Goal: Information Seeking & Learning: Learn about a topic

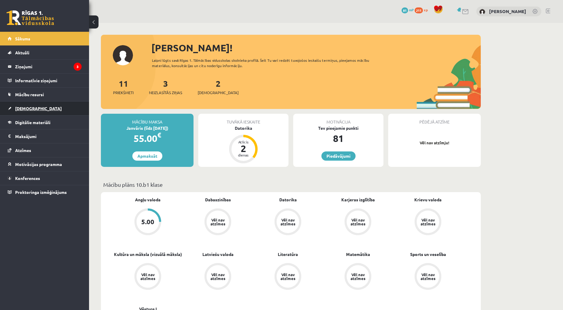
click at [22, 109] on span "[DEMOGRAPHIC_DATA]" at bounding box center [38, 108] width 47 height 5
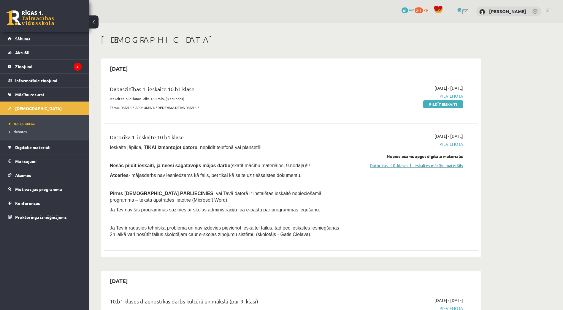
click at [269, 163] on link "Datorikas - 10. klases 1. ieskaites mācību materiāls" at bounding box center [407, 165] width 112 height 6
click at [269, 60] on div "2025-09-15 Dabaszinības 1. ieskaite 10.b1 klase Ieskaites pildīšanas laiks 180 …" at bounding box center [291, 157] width 380 height 199
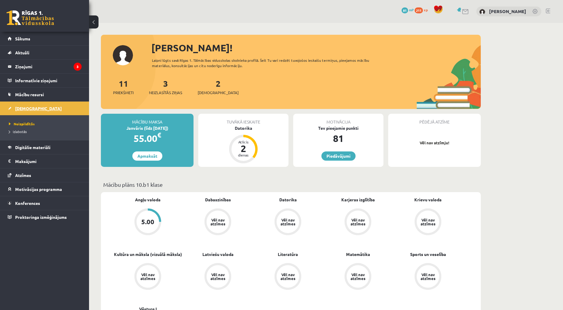
click at [25, 108] on span "[DEMOGRAPHIC_DATA]" at bounding box center [38, 108] width 47 height 5
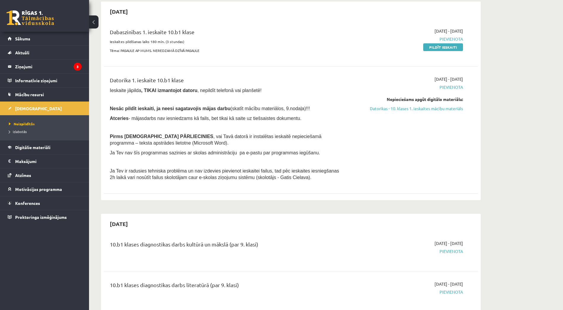
scroll to position [59, 0]
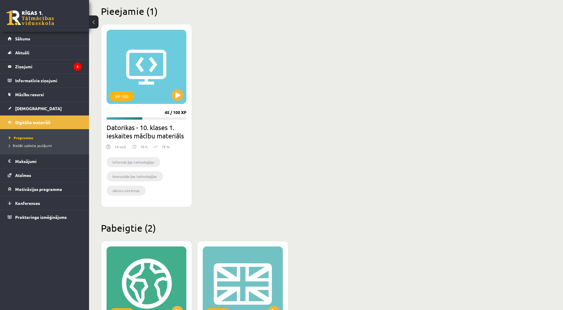
scroll to position [119, 0]
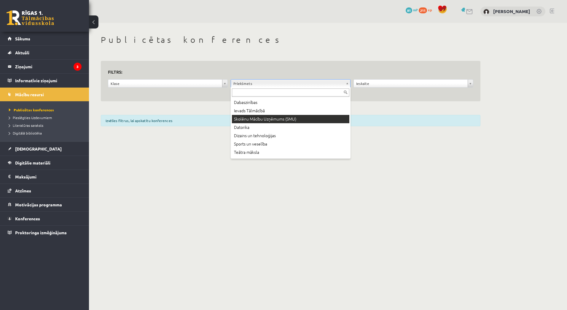
scroll to position [119, 0]
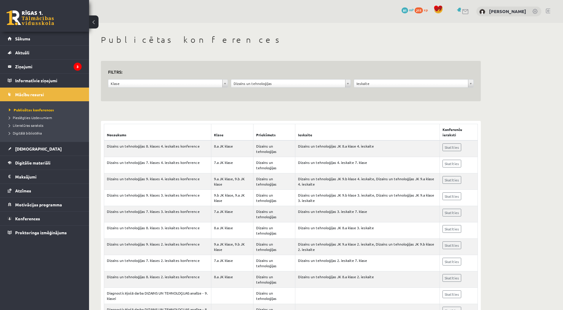
click at [255, 88] on div "**********" at bounding box center [290, 84] width 123 height 11
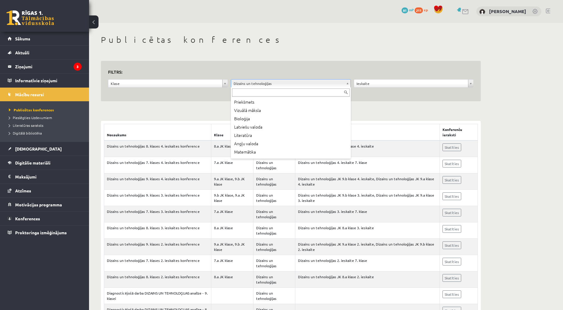
drag, startPoint x: 255, startPoint y: 86, endPoint x: 255, endPoint y: 129, distance: 43.3
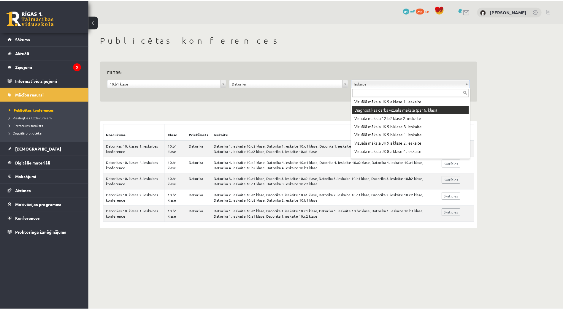
scroll to position [119, 0]
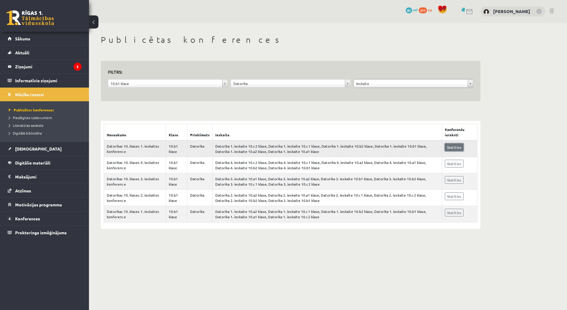
click at [451, 149] on link "Skatīties" at bounding box center [454, 147] width 19 height 8
click at [21, 149] on span "[DEMOGRAPHIC_DATA]" at bounding box center [38, 148] width 47 height 5
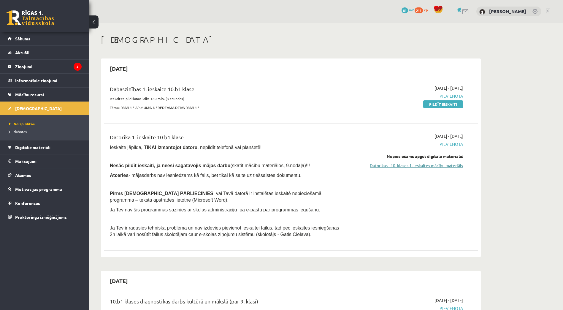
click at [416, 165] on link "Datorikas - 10. klases 1. ieskaites mācību materiāls" at bounding box center [407, 165] width 112 height 6
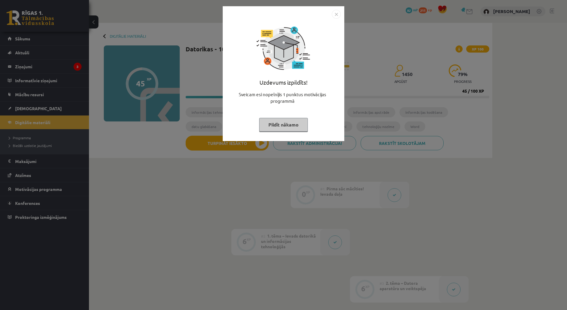
click at [339, 13] on img "Close" at bounding box center [336, 14] width 9 height 9
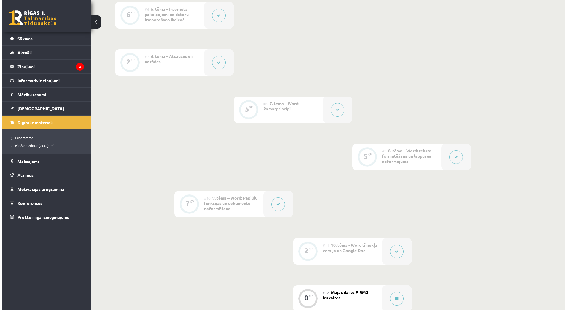
scroll to position [564, 0]
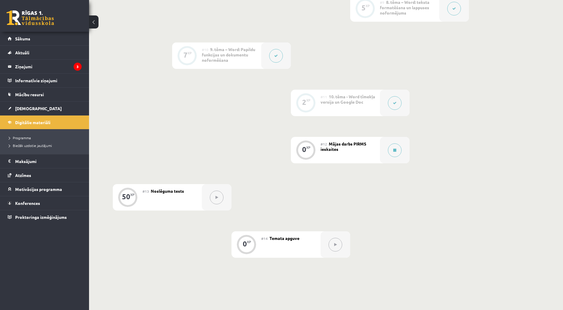
click at [279, 58] on button at bounding box center [276, 56] width 14 height 14
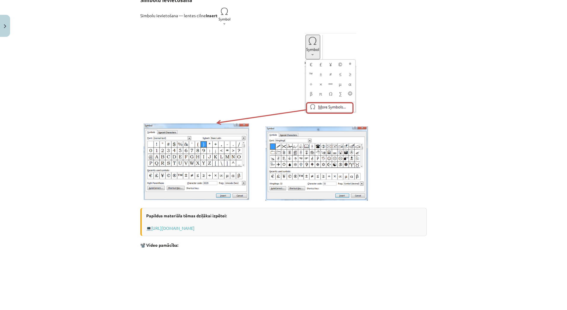
scroll to position [119, 0]
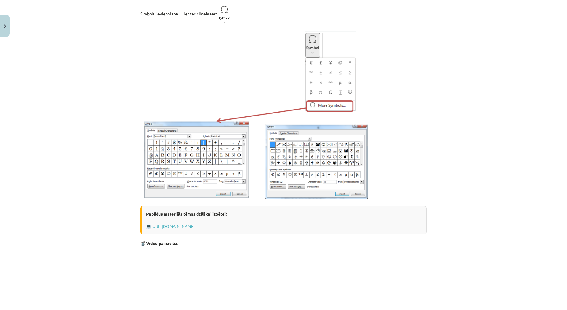
click at [419, 150] on p at bounding box center [283, 114] width 287 height 172
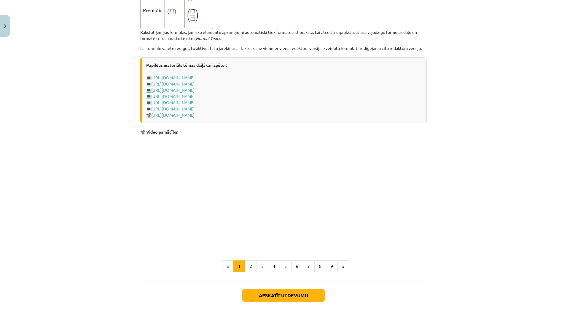
scroll to position [1176, 0]
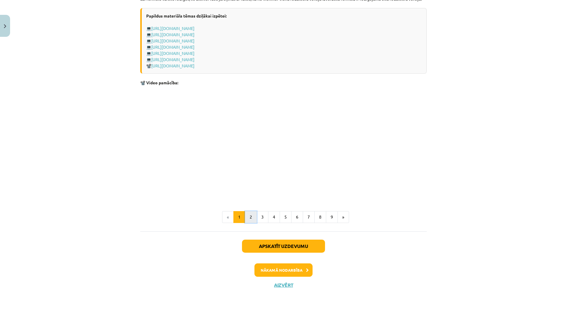
click at [253, 218] on button "2" at bounding box center [251, 217] width 12 height 12
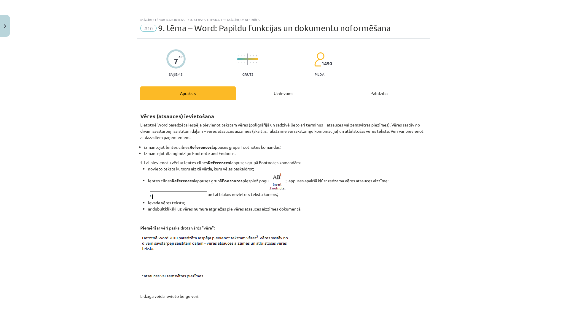
scroll to position [0, 0]
drag, startPoint x: 296, startPoint y: 127, endPoint x: 298, endPoint y: 123, distance: 3.9
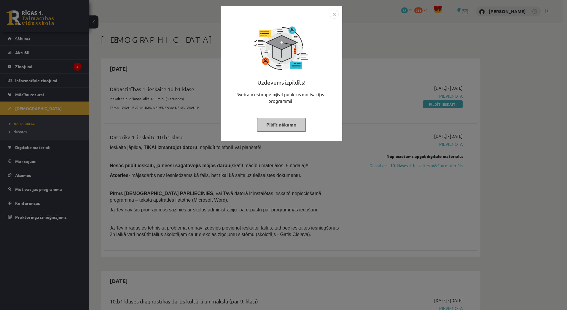
click at [282, 128] on button "Pildīt nākamo" at bounding box center [281, 125] width 49 height 14
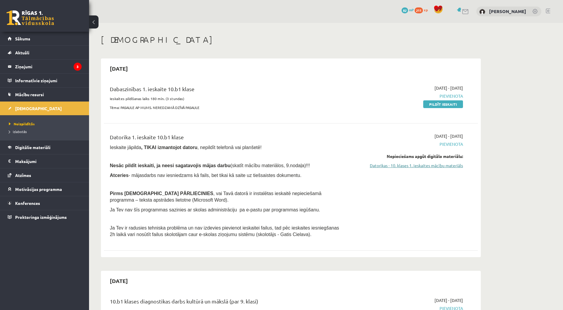
click at [411, 166] on link "Datorikas - 10. klases 1. ieskaites mācību materiāls" at bounding box center [407, 165] width 112 height 6
click at [261, 172] on div "Datorika 1. ieskaite 10.b1 klase Ieskaite jāpilda , TIKAI izmantojot datoru , n…" at bounding box center [225, 187] width 241 height 108
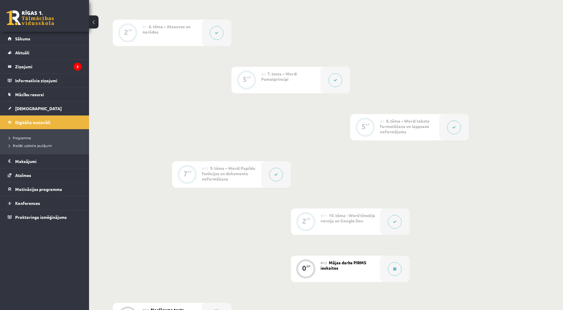
scroll to position [615, 0]
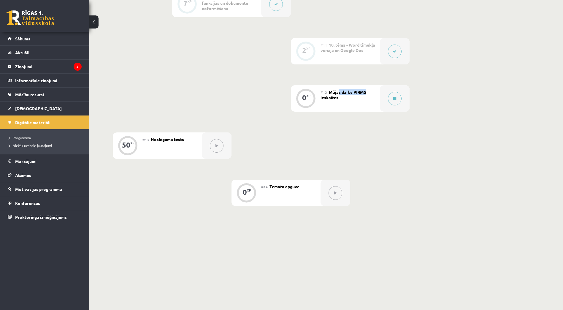
drag, startPoint x: 339, startPoint y: 91, endPoint x: 377, endPoint y: 92, distance: 37.7
click at [377, 92] on div "#12 Mājas darbs PIRMS ieskaites" at bounding box center [349, 98] width 59 height 26
drag, startPoint x: 377, startPoint y: 92, endPoint x: 353, endPoint y: 100, distance: 24.5
click at [355, 100] on div "#12 Mājas darbs PIRMS ieskaites" at bounding box center [349, 98] width 59 height 26
drag, startPoint x: 336, startPoint y: 94, endPoint x: 375, endPoint y: 104, distance: 39.4
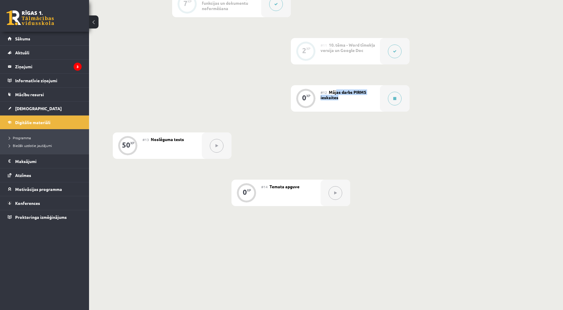
click at [374, 104] on div "#12 Mājas darbs PIRMS ieskaites" at bounding box center [349, 98] width 59 height 26
drag, startPoint x: 375, startPoint y: 104, endPoint x: 344, endPoint y: 93, distance: 32.1
click at [352, 101] on div "#12 Mājas darbs PIRMS ieskaites" at bounding box center [349, 98] width 59 height 26
drag, startPoint x: 338, startPoint y: 87, endPoint x: 375, endPoint y: 98, distance: 37.9
click at [375, 98] on div "#12 Mājas darbs PIRMS ieskaites" at bounding box center [349, 98] width 59 height 26
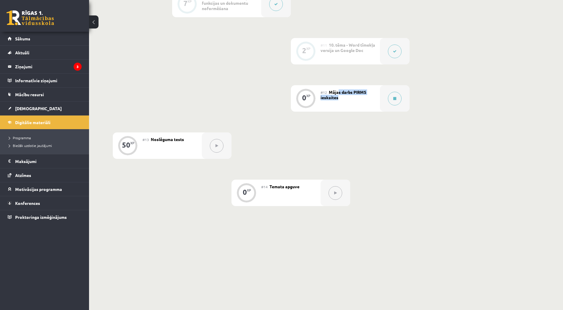
drag, startPoint x: 375, startPoint y: 98, endPoint x: 339, endPoint y: 100, distance: 35.7
click at [340, 102] on div "#12 Mājas darbs PIRMS ieskaites" at bounding box center [349, 98] width 59 height 26
drag, startPoint x: 332, startPoint y: 90, endPoint x: 366, endPoint y: 99, distance: 35.8
click at [366, 99] on div "#12 Mājas darbs PIRMS ieskaites" at bounding box center [349, 98] width 59 height 26
drag, startPoint x: 366, startPoint y: 99, endPoint x: 342, endPoint y: 99, distance: 24.3
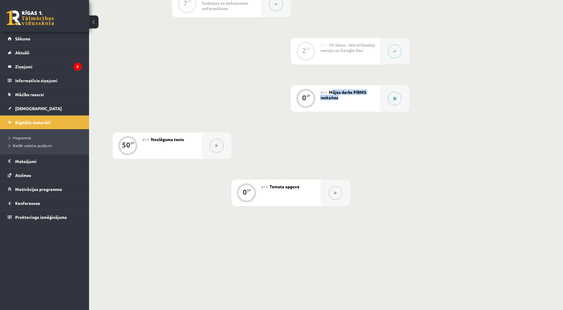
click at [342, 99] on div "#12 Mājas darbs PIRMS ieskaites" at bounding box center [349, 98] width 59 height 26
drag, startPoint x: 326, startPoint y: 88, endPoint x: 357, endPoint y: 99, distance: 32.6
click at [357, 99] on div "#12 Mājas darbs PIRMS ieskaites" at bounding box center [349, 98] width 59 height 26
drag, startPoint x: 357, startPoint y: 99, endPoint x: 353, endPoint y: 100, distance: 4.2
click at [354, 100] on div "#12 Mājas darbs PIRMS ieskaites" at bounding box center [349, 98] width 59 height 26
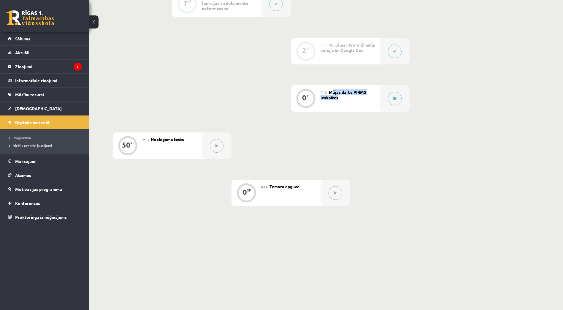
drag, startPoint x: 331, startPoint y: 88, endPoint x: 376, endPoint y: 101, distance: 46.7
click at [375, 101] on div "#12 Mājas darbs PIRMS ieskaites" at bounding box center [349, 98] width 59 height 26
drag, startPoint x: 376, startPoint y: 101, endPoint x: 350, endPoint y: 101, distance: 25.8
click at [355, 104] on div "#12 Mājas darbs PIRMS ieskaites" at bounding box center [349, 98] width 59 height 26
drag, startPoint x: 329, startPoint y: 90, endPoint x: 409, endPoint y: 110, distance: 82.4
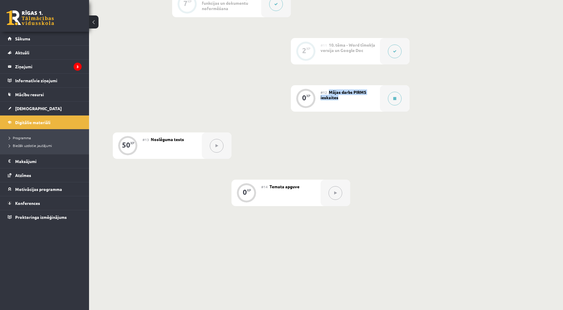
drag, startPoint x: 153, startPoint y: 137, endPoint x: 199, endPoint y: 145, distance: 46.0
click at [199, 144] on div "#13 Noslēguma tests" at bounding box center [171, 145] width 59 height 26
drag, startPoint x: 268, startPoint y: 187, endPoint x: 303, endPoint y: 190, distance: 35.4
click at [302, 190] on div "#14 Temata apguve" at bounding box center [290, 193] width 59 height 26
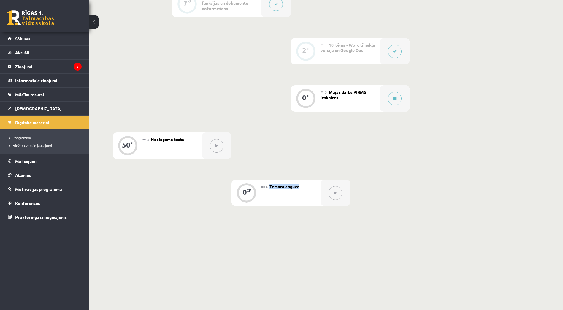
drag, startPoint x: 303, startPoint y: 190, endPoint x: 292, endPoint y: 192, distance: 11.5
click at [292, 192] on div "#14 Temata apguve" at bounding box center [290, 193] width 59 height 26
click at [274, 205] on div "#14 Temata apguve" at bounding box center [290, 193] width 59 height 26
click at [25, 105] on link "[DEMOGRAPHIC_DATA]" at bounding box center [45, 108] width 74 height 14
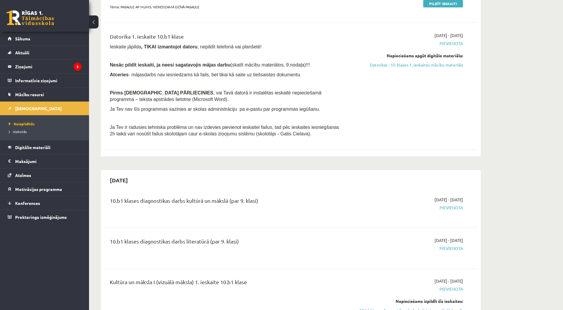
scroll to position [271, 0]
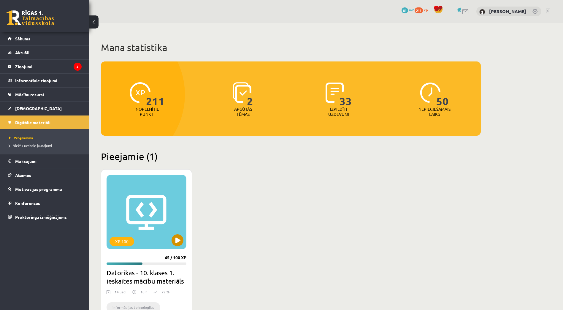
scroll to position [119, 0]
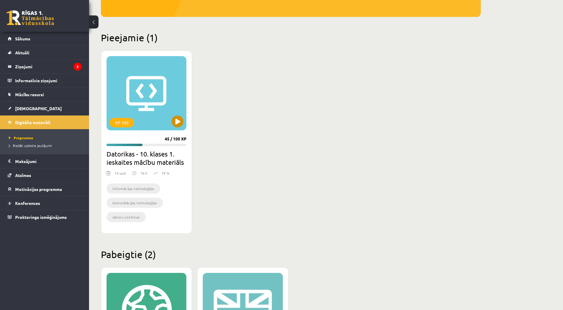
click at [135, 78] on div "XP 100" at bounding box center [147, 93] width 80 height 74
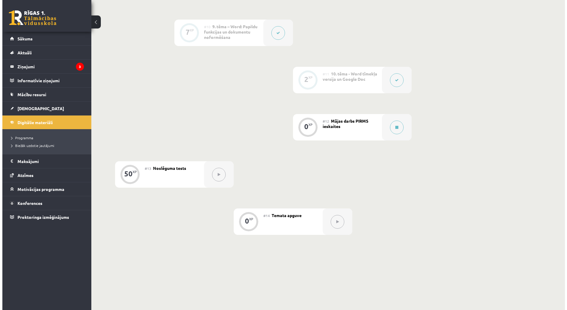
scroll to position [593, 0]
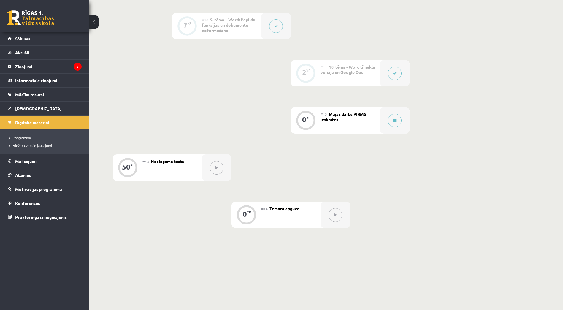
click at [323, 125] on div "#12 Mājas darbs PIRMS ieskaites" at bounding box center [349, 120] width 59 height 26
click at [324, 120] on span "Mājas darbs PIRMS ieskaites" at bounding box center [343, 116] width 46 height 11
click at [387, 118] on div at bounding box center [395, 120] width 30 height 26
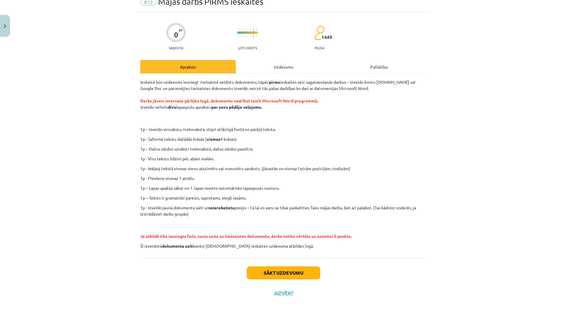
scroll to position [35, 0]
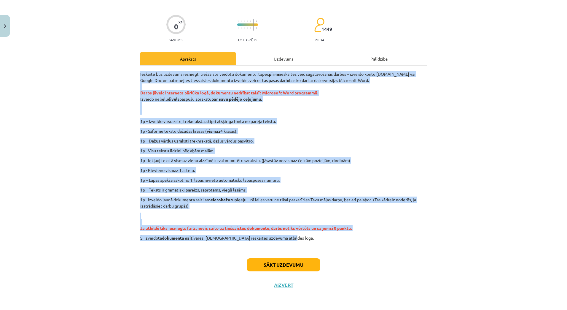
drag, startPoint x: 144, startPoint y: 74, endPoint x: 355, endPoint y: 240, distance: 269.0
click at [355, 241] on div "Ieskaitē būs uzdevums iesniegt tiešsaistē veidotu dokumentu, tāpēc pirms ieskai…" at bounding box center [283, 156] width 287 height 170
copy div "Ieskaitē būs uzdevums iesniegt tiešsaistē veidotu dokumentu, tāpēc pirms ieskai…"
click at [165, 171] on p "1p - Pievieno vismaz 1 attēlu." at bounding box center [283, 170] width 287 height 6
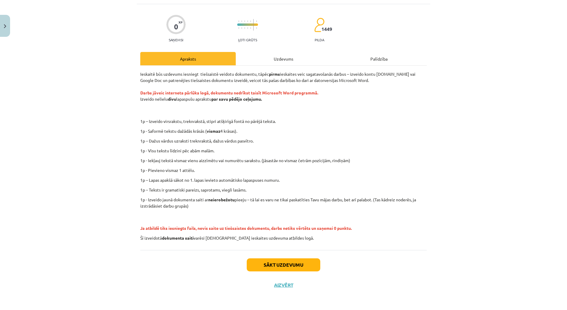
click at [282, 59] on div "Uzdevums" at bounding box center [284, 58] width 96 height 13
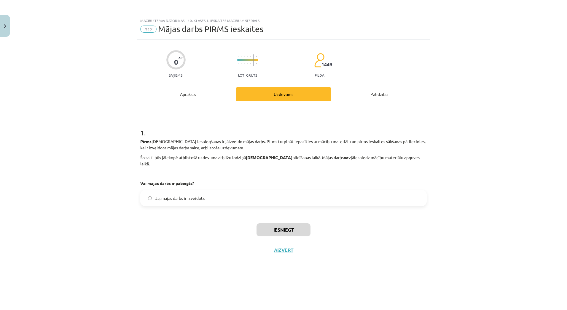
scroll to position [0, 0]
click at [193, 195] on span "Jā, mājas darbs ir izveidots" at bounding box center [179, 198] width 49 height 6
click at [378, 92] on div "Palīdzība" at bounding box center [379, 93] width 96 height 13
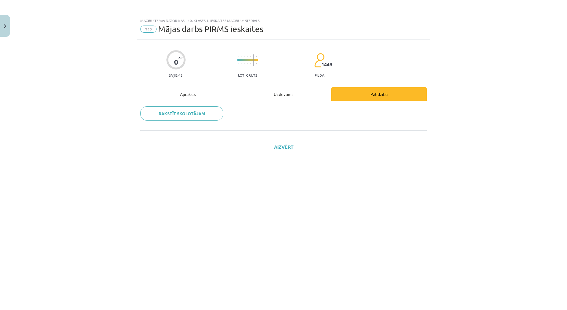
click at [293, 93] on div "Uzdevums" at bounding box center [284, 93] width 96 height 13
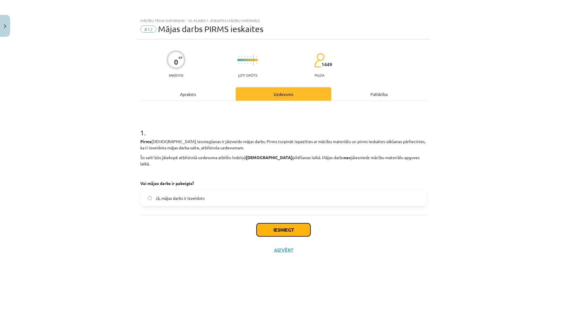
click at [274, 226] on button "Iesniegt" at bounding box center [284, 229] width 54 height 13
click at [285, 223] on button "Iesniegt" at bounding box center [284, 229] width 54 height 13
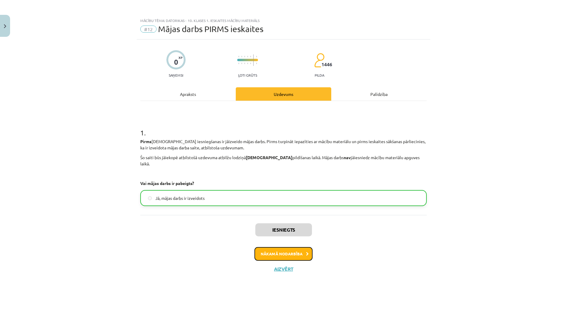
click at [298, 249] on button "Nākamā nodarbība" at bounding box center [284, 254] width 58 height 14
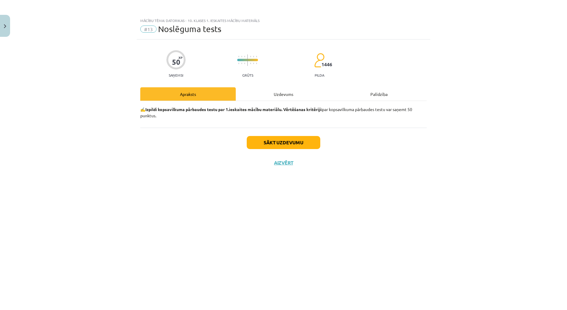
click at [271, 90] on div "Uzdevums" at bounding box center [284, 93] width 96 height 13
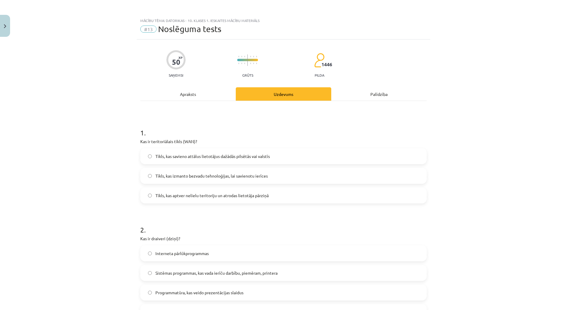
click at [190, 91] on div "Apraksts" at bounding box center [188, 93] width 96 height 13
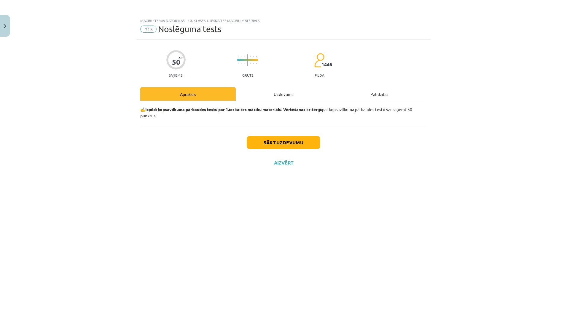
click at [181, 32] on span "Noslēguma tests" at bounding box center [189, 29] width 63 height 10
click at [220, 22] on div "Mācību tēma: Datorikas - 10. klases 1. ieskaites mācību materiāls" at bounding box center [283, 20] width 287 height 4
click at [260, 101] on div "✍️ Izpildi kopsavilkuma pārbaudes testu par 1.ieskaites mācību materiālu. Vērtē…" at bounding box center [283, 114] width 287 height 27
click at [263, 97] on div "Uzdevums" at bounding box center [284, 93] width 96 height 13
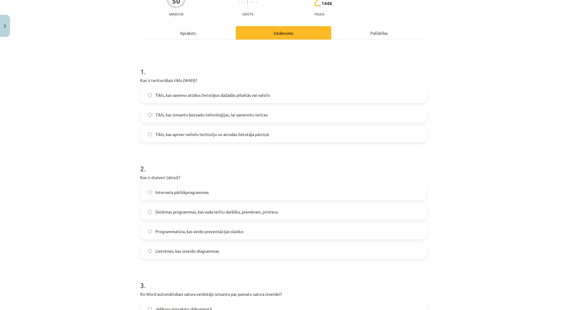
scroll to position [61, 0]
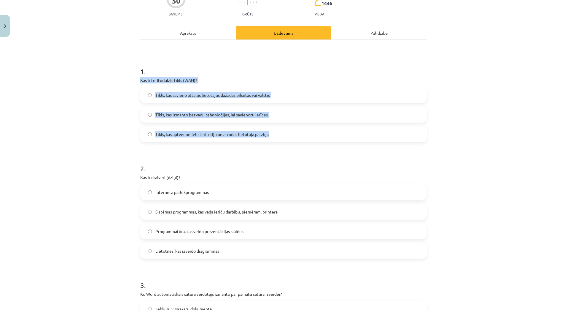
drag, startPoint x: 137, startPoint y: 78, endPoint x: 280, endPoint y: 131, distance: 151.7
copy div "Kas ir teritoriālais tīkls (WAN)? Tīkls, kas savieno attālus lietotājus dažādās…"
click at [155, 93] on span "Tīkls, kas savieno attālus lietotājus dažādās pilsētās vai valstīs" at bounding box center [212, 95] width 115 height 6
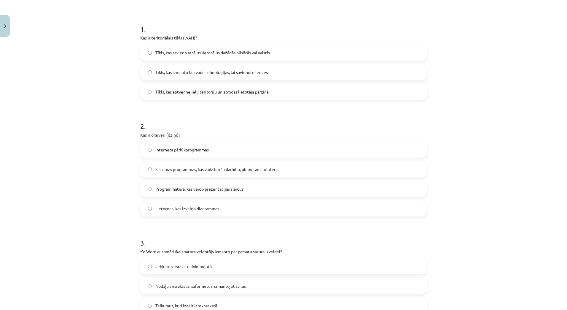
scroll to position [104, 0]
drag, startPoint x: 141, startPoint y: 132, endPoint x: 206, endPoint y: 158, distance: 69.3
click at [206, 158] on div "2 . Kas ir draiveri (dziņi)? Interneta pārlūkprogrammas Sistēmas programmas, ka…" at bounding box center [283, 163] width 287 height 105
click at [127, 146] on div "Mācību tēma: Datorikas - 10. klases 1. ieskaites mācību materiāls #13 Noslēguma…" at bounding box center [283, 155] width 567 height 310
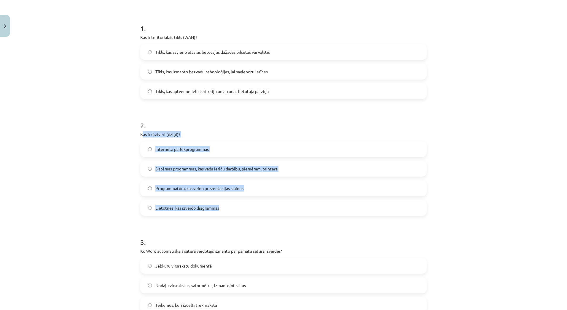
drag, startPoint x: 139, startPoint y: 133, endPoint x: 261, endPoint y: 213, distance: 145.6
click at [261, 213] on div "2 . Kas ir draiveri (dziņi)? Interneta pārlūkprogrammas Sistēmas programmas, ka…" at bounding box center [283, 163] width 287 height 105
copy div "as ir draiveri (dziņi)? Interneta pārlūkprogrammas Sistēmas programmas, kas vad…"
click at [174, 173] on label "Sistēmas programmas, kas vada ierīču darbību, piemēram, printera" at bounding box center [283, 168] width 285 height 15
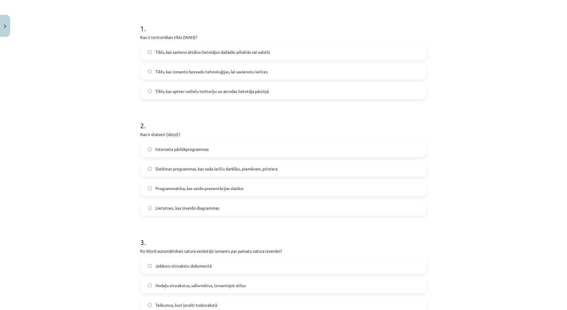
click at [111, 166] on div "Mācību tēma: Datorikas - 10. klases 1. ieskaites mācību materiāls #13 Noslēguma…" at bounding box center [283, 155] width 567 height 310
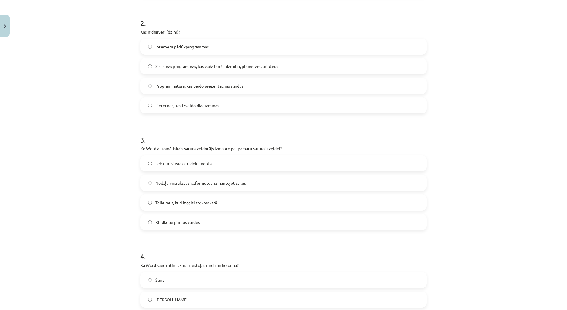
scroll to position [208, 0]
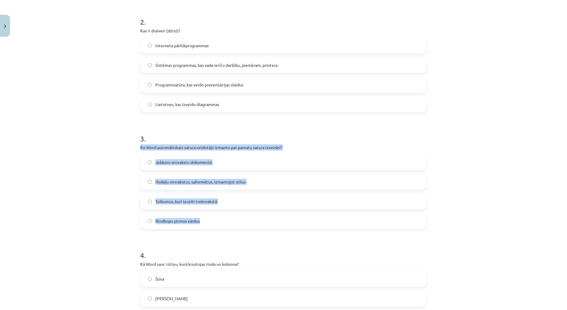
drag, startPoint x: 138, startPoint y: 146, endPoint x: 239, endPoint y: 217, distance: 124.0
copy div "Ko Word automātiskais satura veidotājs izmanto par pamatu satura izveidei? Jebk…"
click at [175, 184] on span "Nodaļu virsrakstus, saformētus, izmantojot stilus" at bounding box center [200, 182] width 91 height 6
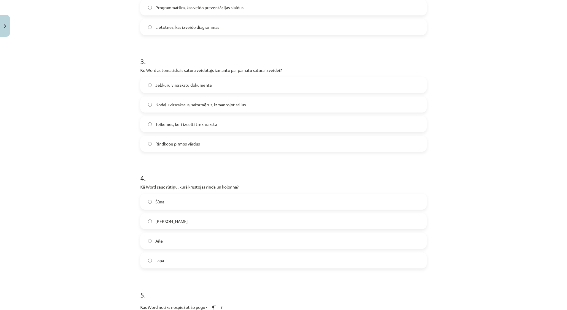
scroll to position [297, 0]
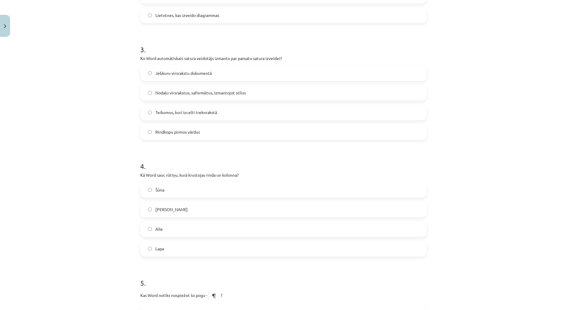
drag, startPoint x: 136, startPoint y: 173, endPoint x: 217, endPoint y: 247, distance: 110.1
copy div "Kā Word sauc rūtiņu, kurā krustojas rinda un kolonna? Šūna Krustiņš Aile Lapa"
click at [149, 192] on label "Šūna" at bounding box center [283, 189] width 285 height 15
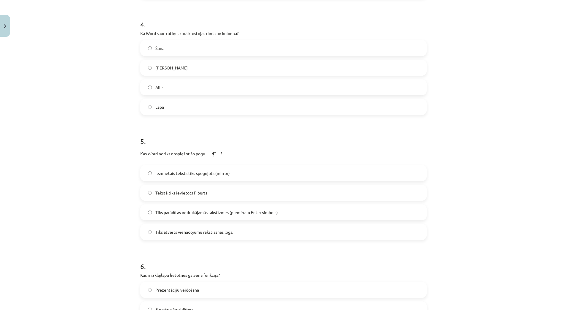
scroll to position [445, 0]
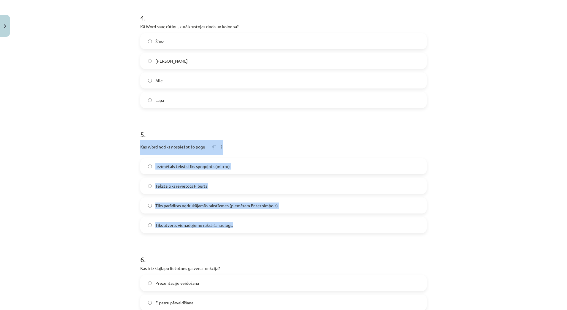
drag, startPoint x: 153, startPoint y: 161, endPoint x: 249, endPoint y: 227, distance: 116.6
click at [249, 227] on div "50 XP Saņemsi Grūts 1446 pilda Apraksts Uzdevums Palīdzība 1 . Kas ir teritoriā…" at bounding box center [284, 232] width 294 height 1276
copy div "Kas Word notiks nospiežot šo pogu - ? Iezīmētais teksts tiks spoguļots (mirror)…"
click at [89, 155] on div "Mācību tēma: Datorikas - 10. klases 1. ieskaites mācību materiāls #13 Noslēguma…" at bounding box center [283, 155] width 567 height 310
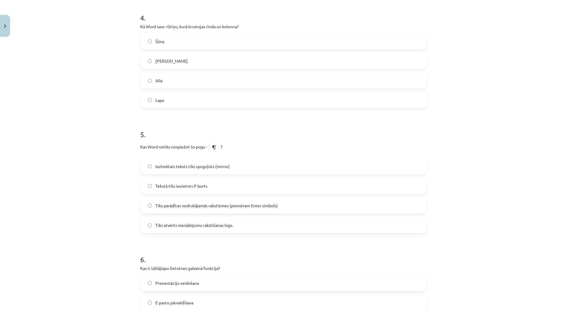
click at [174, 202] on span "Tiks parādītas nedrukājamās rakstīzmes (piemēram Enter simbols)" at bounding box center [216, 205] width 123 height 6
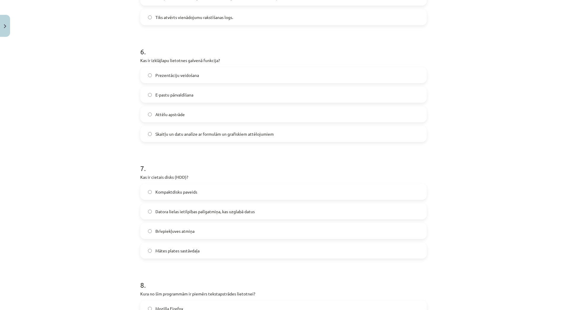
drag, startPoint x: 141, startPoint y: 62, endPoint x: 285, endPoint y: 136, distance: 161.2
click at [285, 136] on div "50 XP Saņemsi Grūts 1446 pilda Apraksts Uzdevums Palīdzība 1 . Kas ir teritoriā…" at bounding box center [284, 25] width 294 height 1276
drag, startPoint x: 285, startPoint y: 136, endPoint x: 80, endPoint y: 103, distance: 207.0
click at [80, 103] on div "Mācību tēma: Datorikas - 10. klases 1. ieskaites mācību materiāls #13 Noslēguma…" at bounding box center [283, 155] width 567 height 310
click at [115, 73] on div "Mācību tēma: Datorikas - 10. klases 1. ieskaites mācību materiāls #13 Noslēguma…" at bounding box center [283, 155] width 567 height 310
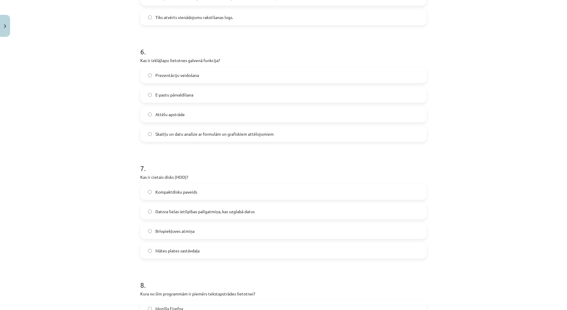
click at [115, 67] on div "Mācību tēma: Datorikas - 10. klases 1. ieskaites mācību materiāls #13 Noslēguma…" at bounding box center [283, 155] width 567 height 310
click at [137, 57] on div "50 XP Saņemsi Grūts 1446 pilda Apraksts Uzdevums Palīdzība 1 . Kas ir teritoriā…" at bounding box center [284, 25] width 294 height 1276
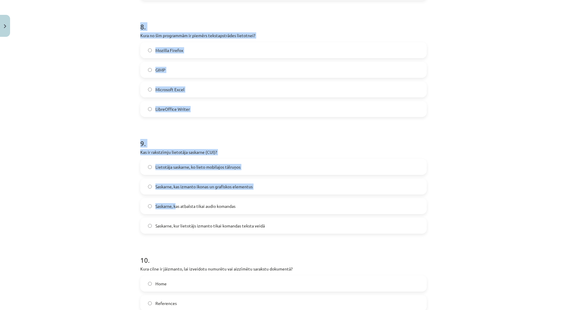
scroll to position [1020, 0]
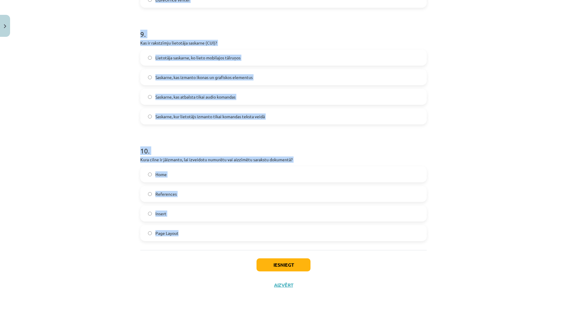
drag, startPoint x: 137, startPoint y: 51, endPoint x: 225, endPoint y: 228, distance: 198.4
copy form "6 . Kas ir izklājlapu lietotnes galvenā funkcija? Prezentāciju veidošana E-past…"
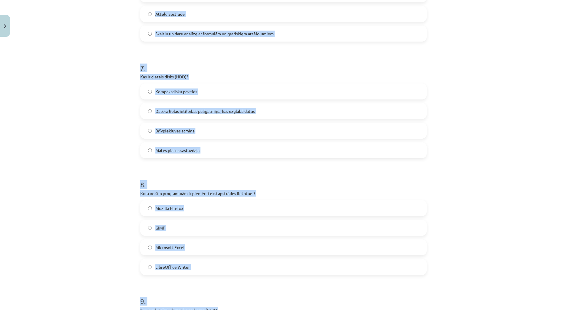
click at [90, 112] on div "Mācību tēma: Datorikas - 10. klases 1. ieskaites mācību materiāls #13 Noslēguma…" at bounding box center [283, 155] width 567 height 310
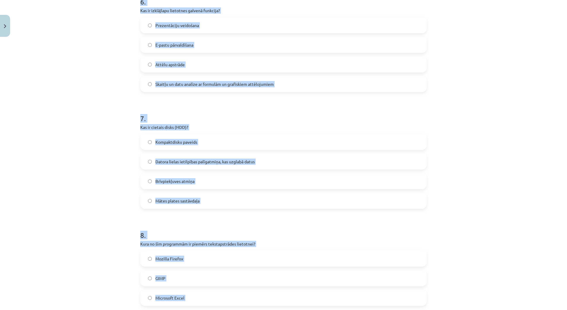
scroll to position [694, 0]
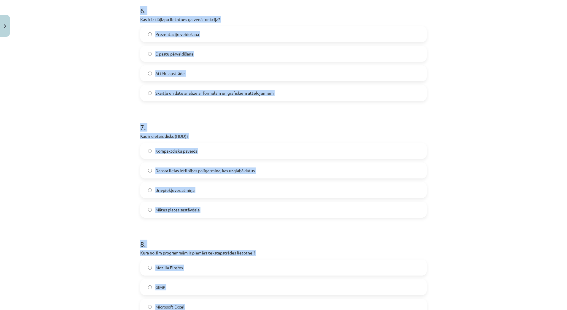
click at [167, 90] on span "Skaitļu un datu analīze ar formulām un grafiskiem attēlojumiem" at bounding box center [214, 93] width 118 height 6
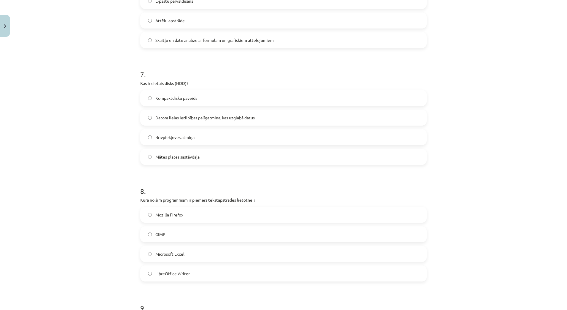
scroll to position [753, 0]
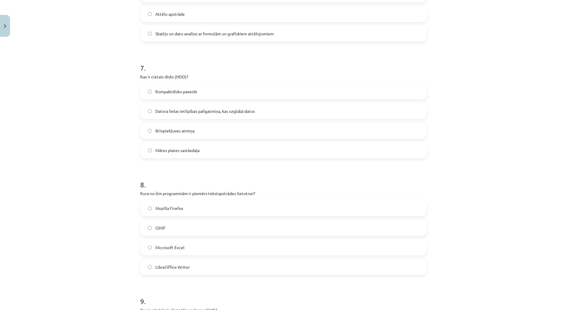
click at [179, 110] on span "Datora lielas ietilpības palīgatmiņa, kas uzglabā datus" at bounding box center [204, 111] width 99 height 6
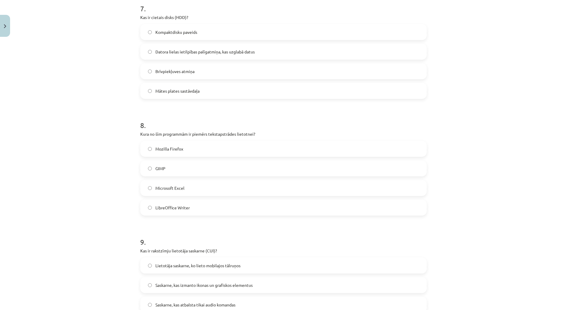
click at [180, 208] on span "LibreOffice Writer" at bounding box center [172, 207] width 34 height 6
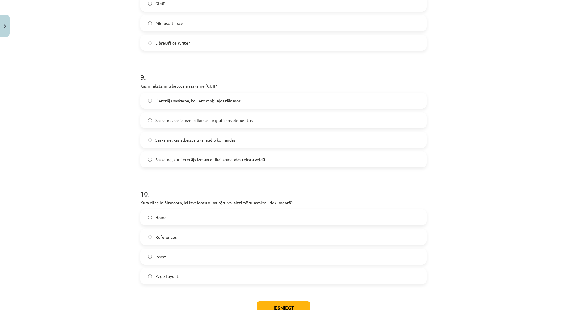
scroll to position [990, 0]
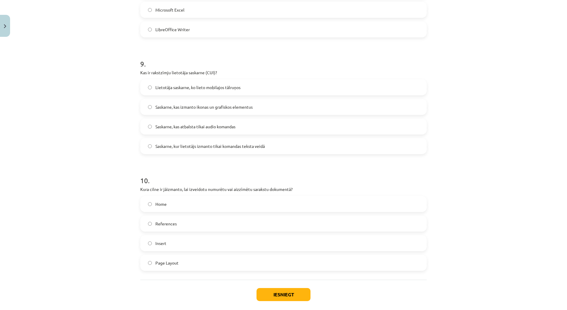
click at [199, 149] on span "Saskarne, kur lietotājs izmanto tikai komandas teksta veidā" at bounding box center [209, 146] width 109 height 6
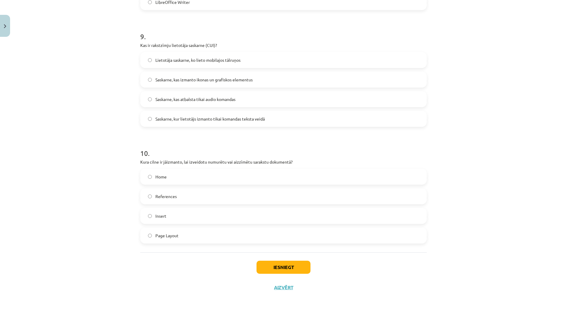
scroll to position [1020, 0]
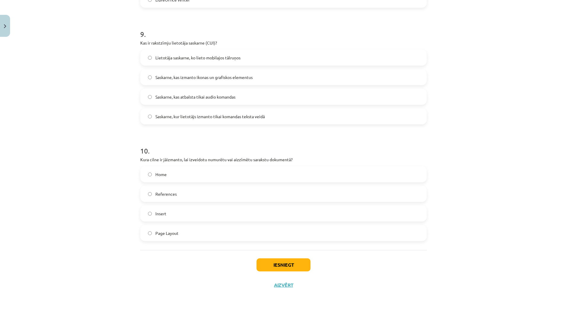
click at [161, 167] on label "Home" at bounding box center [283, 174] width 285 height 15
click at [94, 208] on div "Mācību tēma: Datorikas - 10. klases 1. ieskaites mācību materiāls #13 Noslēguma…" at bounding box center [283, 155] width 567 height 310
click at [276, 263] on button "Iesniegt" at bounding box center [284, 264] width 54 height 13
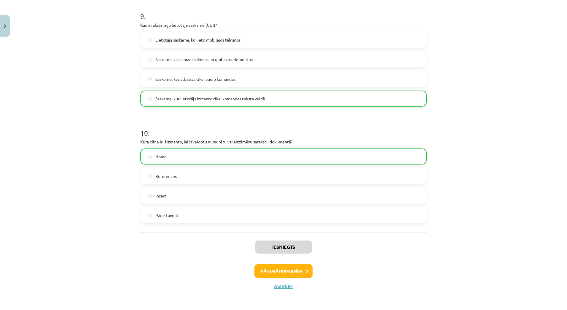
scroll to position [1039, 0]
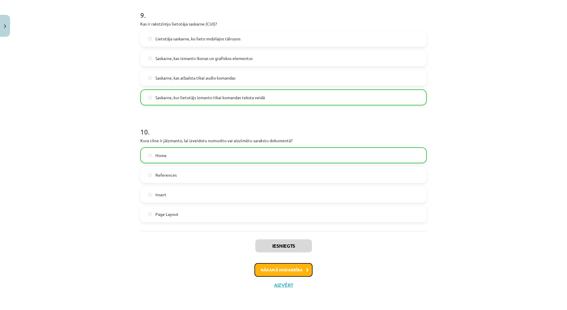
click at [284, 270] on button "Nākamā nodarbība" at bounding box center [284, 270] width 58 height 14
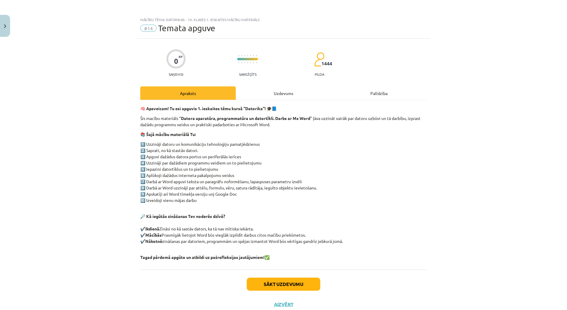
scroll to position [0, 0]
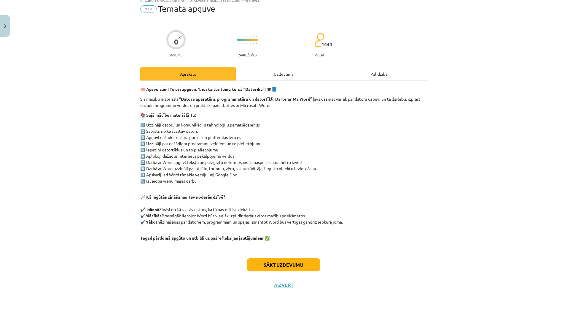
click at [281, 74] on div "Uzdevums" at bounding box center [284, 73] width 96 height 13
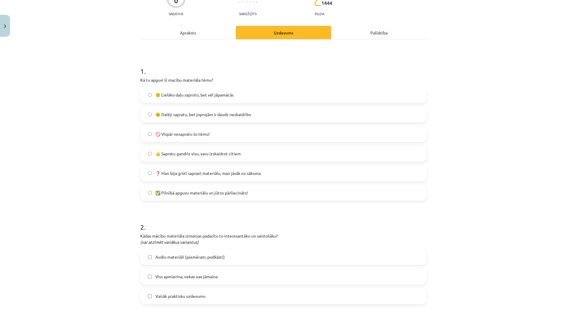
scroll to position [59, 0]
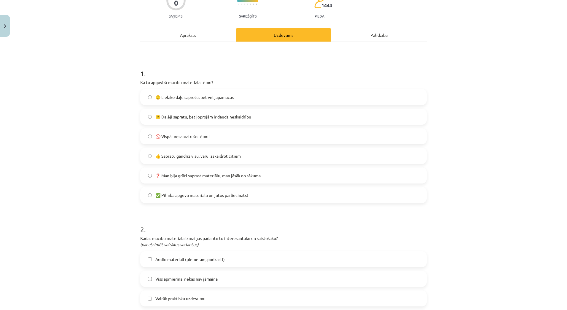
click at [185, 39] on div "Apraksts" at bounding box center [188, 34] width 96 height 13
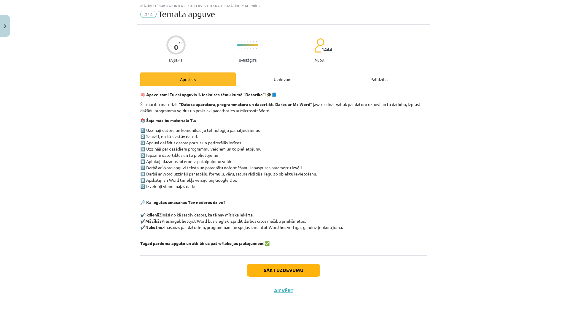
click at [277, 83] on div "Uzdevums" at bounding box center [284, 78] width 96 height 13
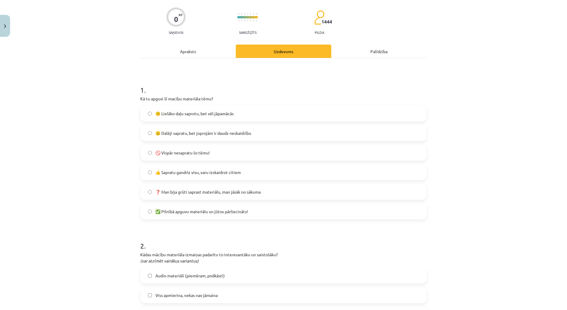
scroll to position [45, 0]
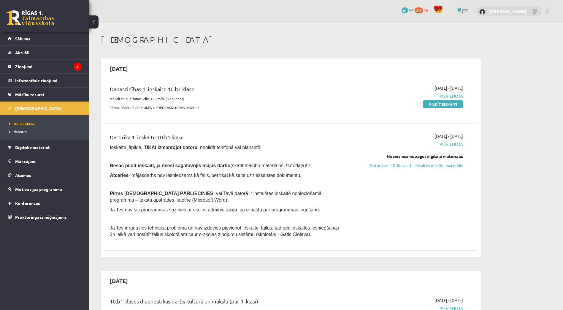
click at [504, 13] on link "[PERSON_NAME]" at bounding box center [507, 11] width 37 height 6
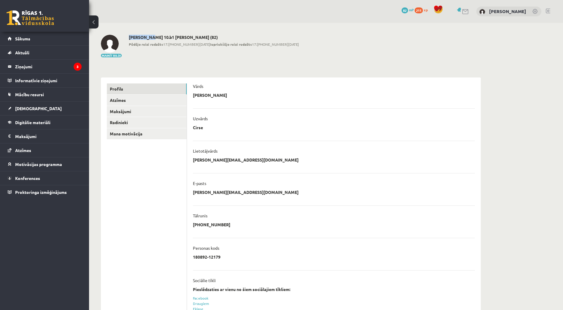
drag, startPoint x: 130, startPoint y: 37, endPoint x: 149, endPoint y: 38, distance: 19.0
click at [149, 38] on h2 "[PERSON_NAME] 10.b1 [PERSON_NAME] (82)" at bounding box center [214, 37] width 170 height 5
copy h2 "[PERSON_NAME]"
